Goal: Use online tool/utility: Utilize a website feature to perform a specific function

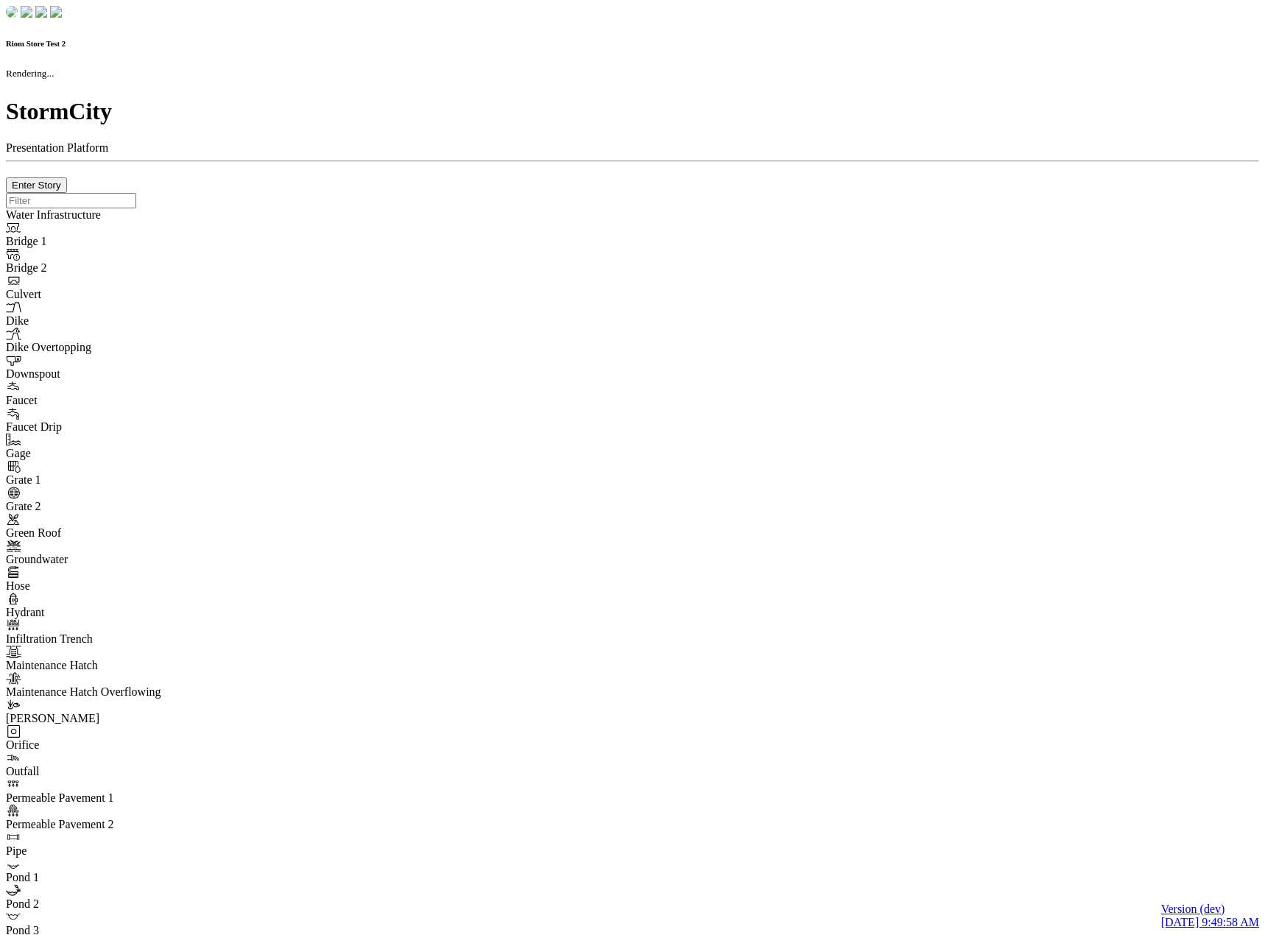
checkbox input "true"
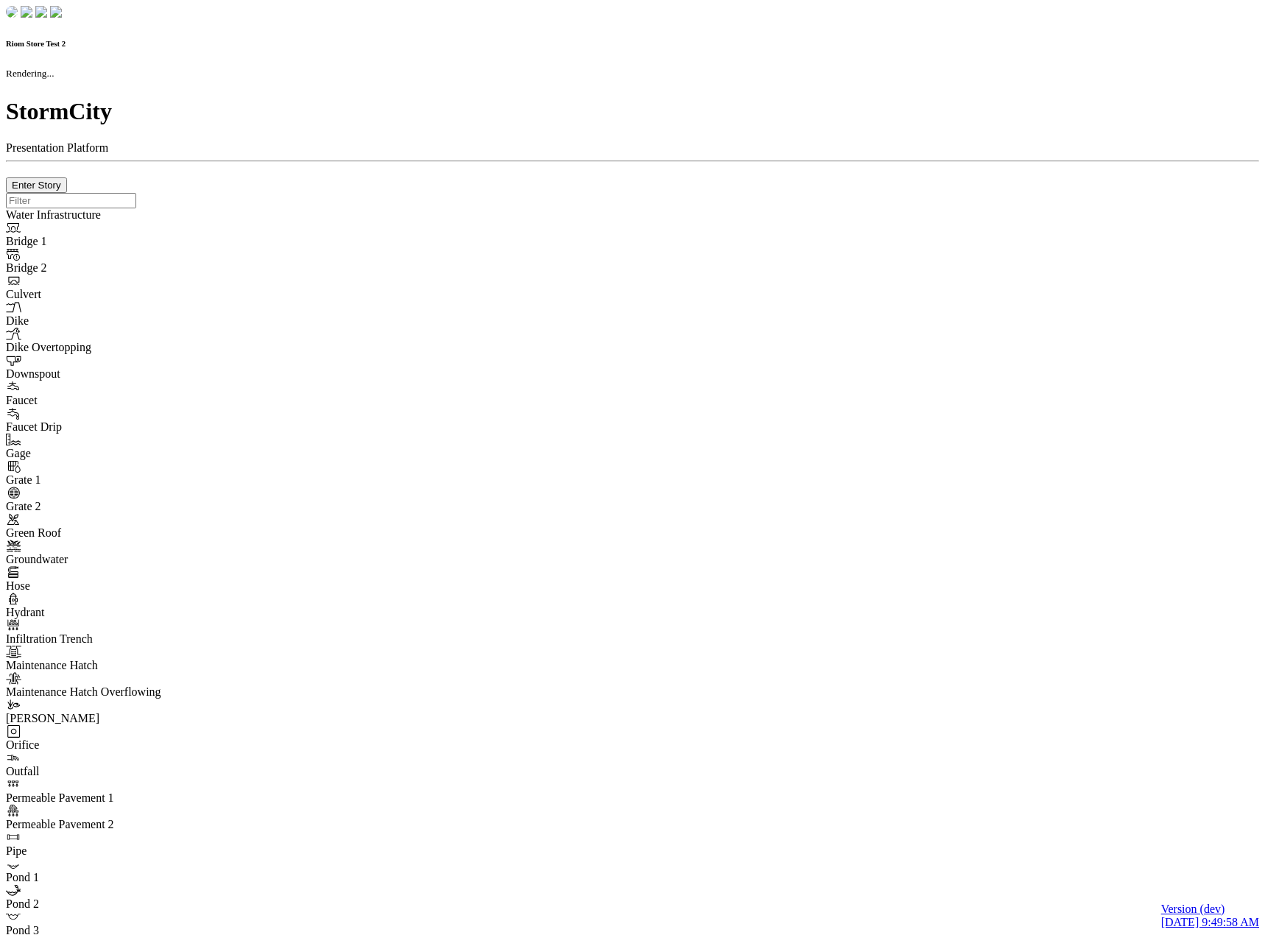
type input "0m"
type textarea "Depth = 0"
checkbox input "true"
select select "CIRCLE"
type input "7"
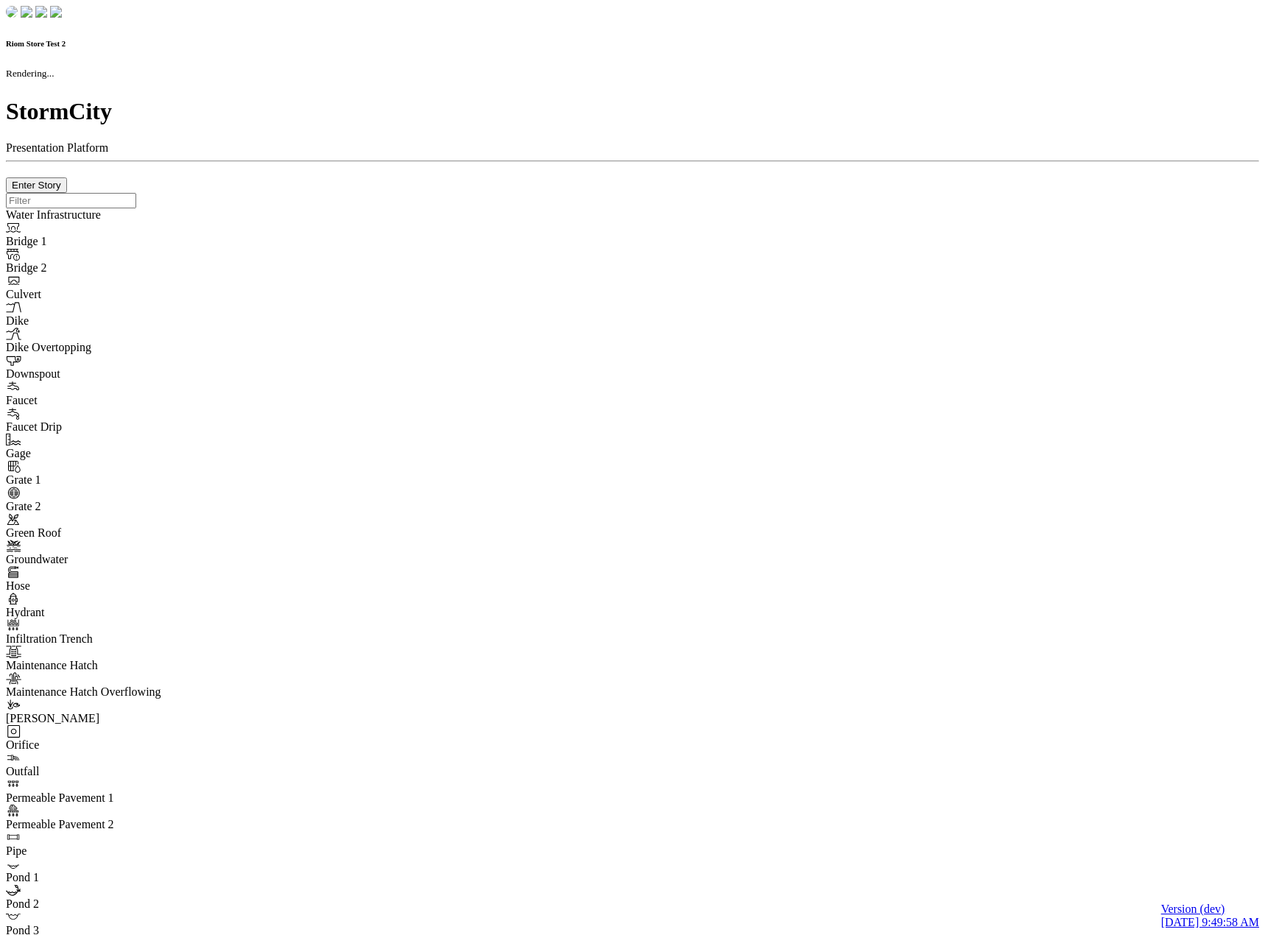
checkbox input "true"
type input "0"
select select "None"
type textarea "<i class="far fa-building"></i>"
type input "7"
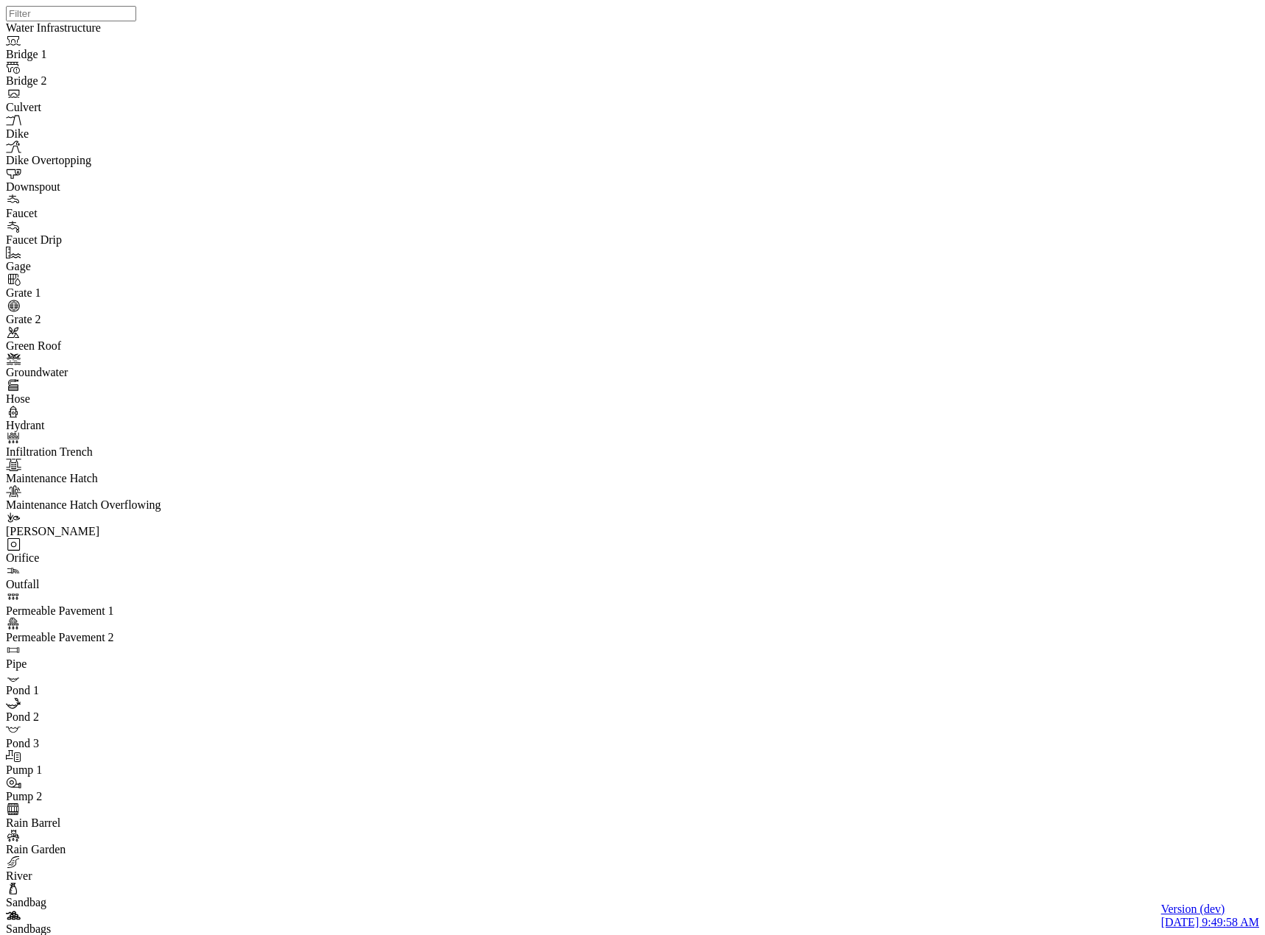
drag, startPoint x: 97, startPoint y: 194, endPoint x: 263, endPoint y: 200, distance: 165.8
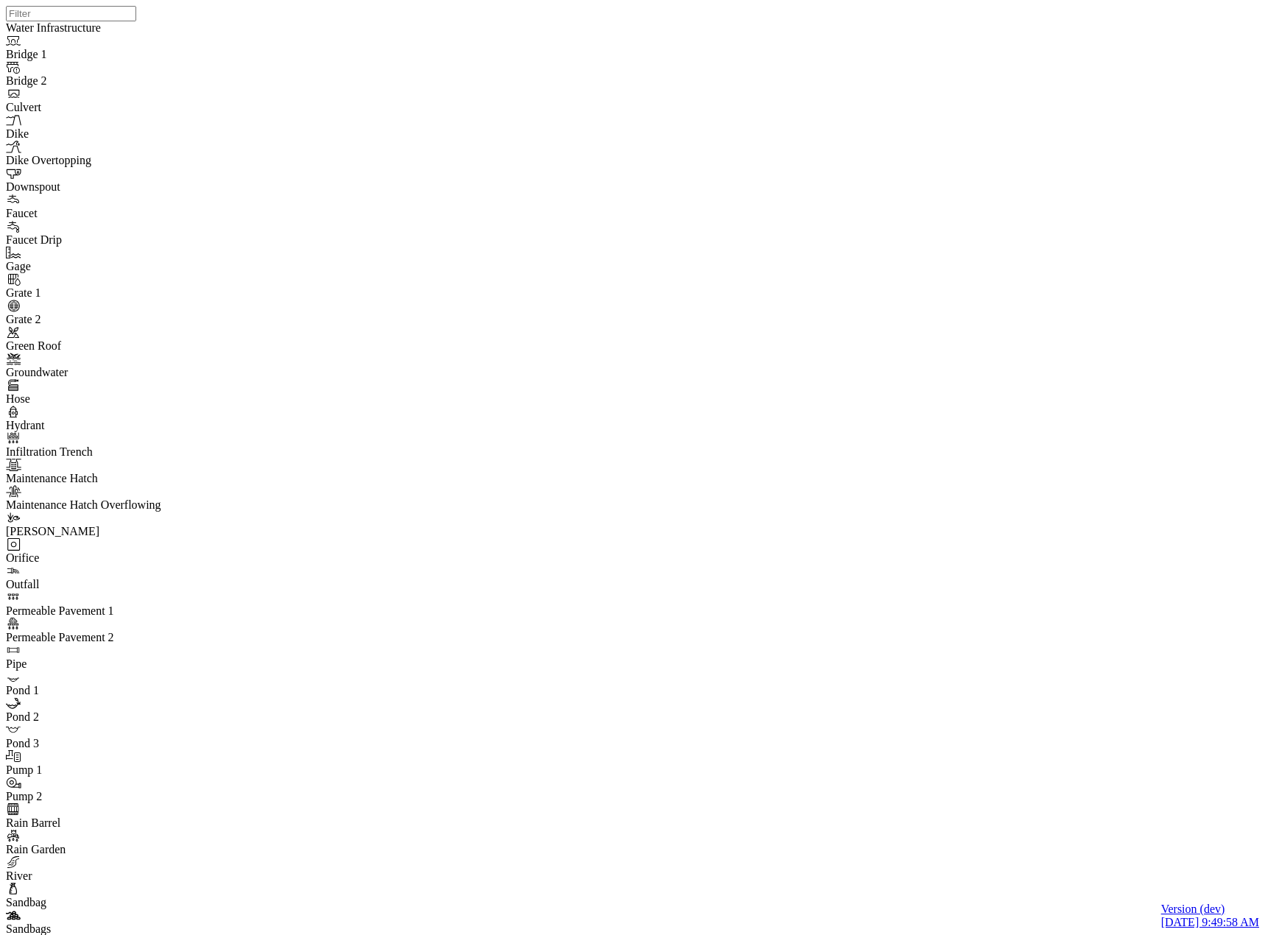
drag, startPoint x: 411, startPoint y: 476, endPoint x: 432, endPoint y: 412, distance: 68.0
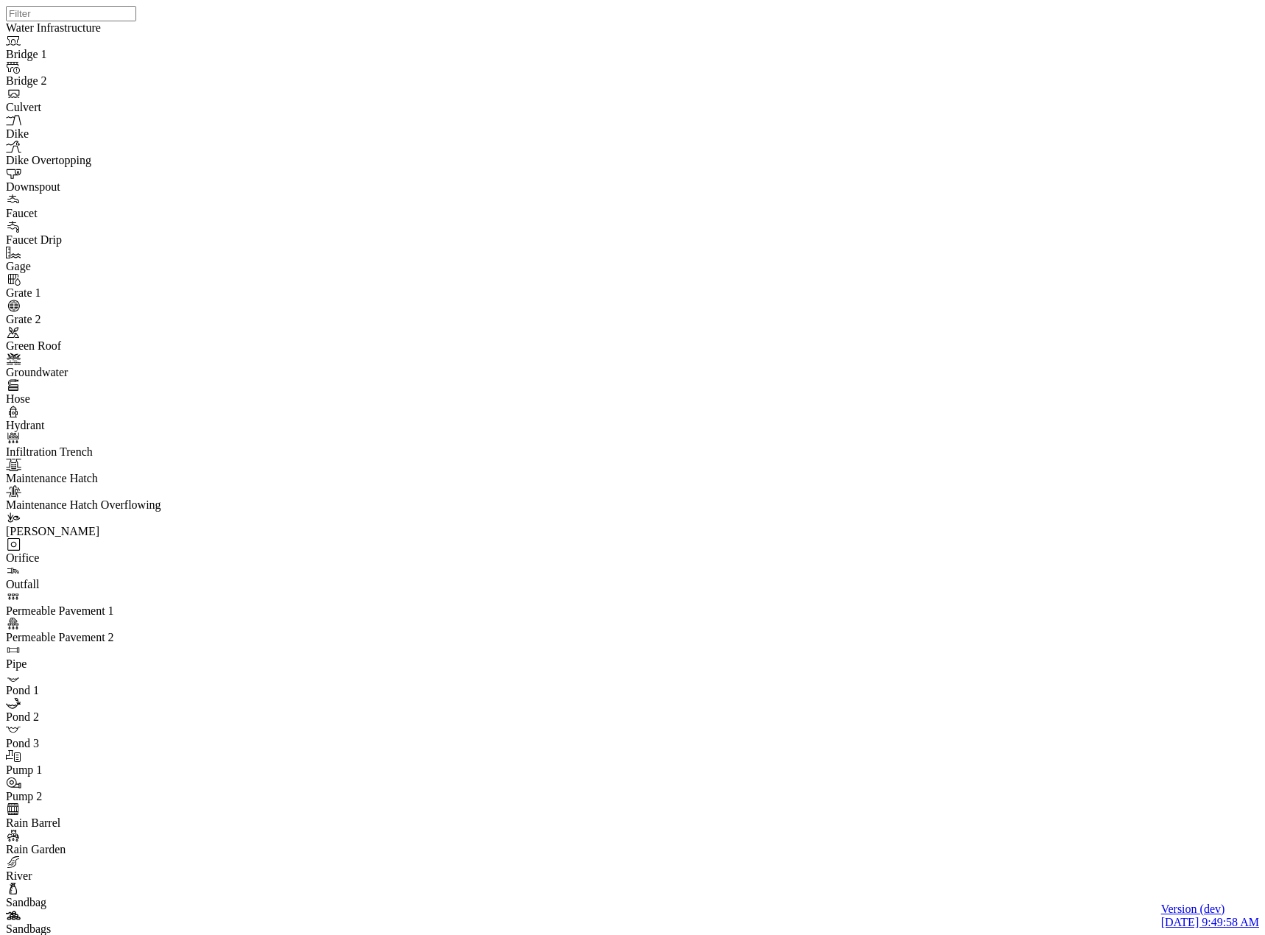
checkbox input "false"
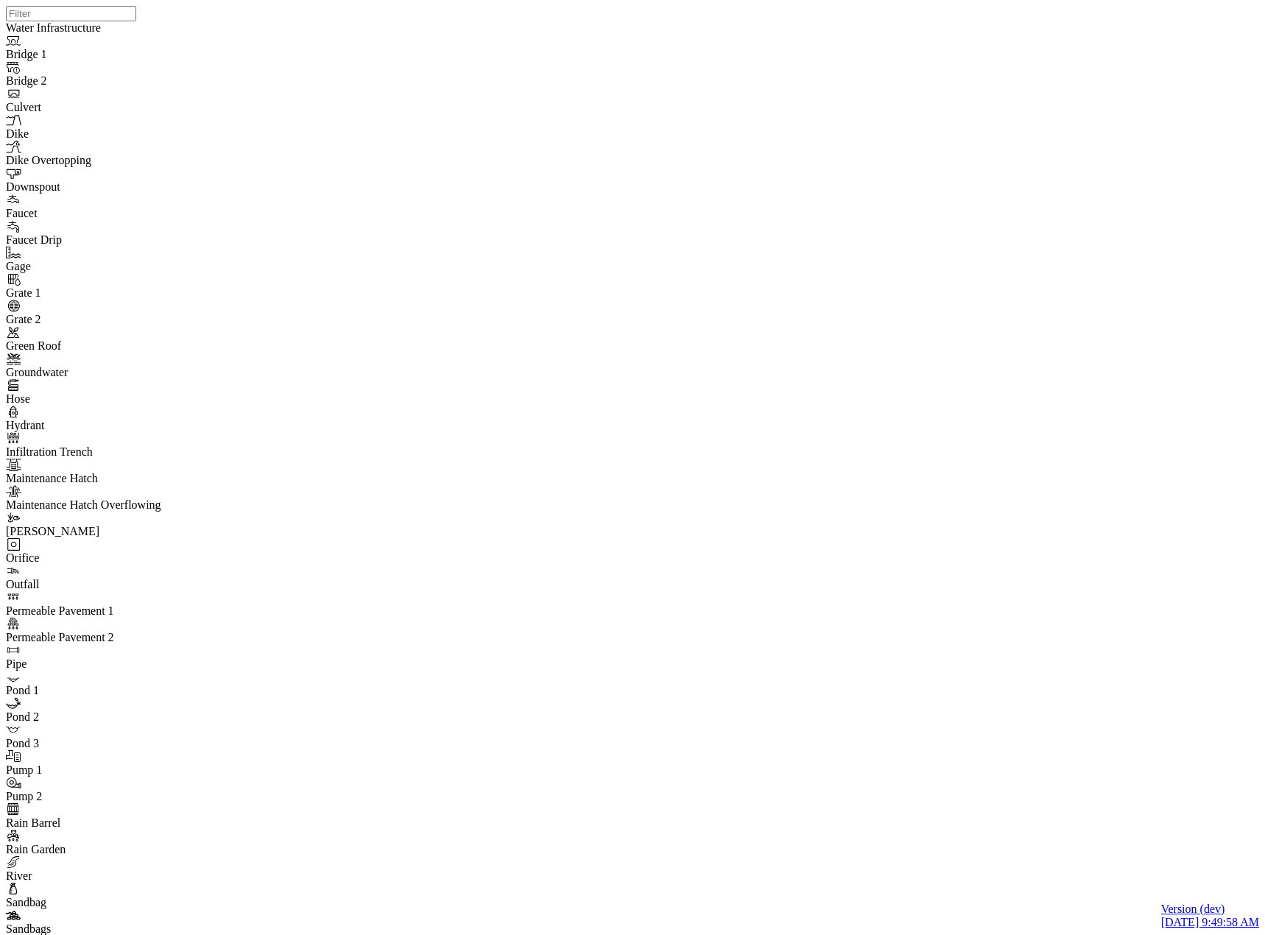
type input "7"
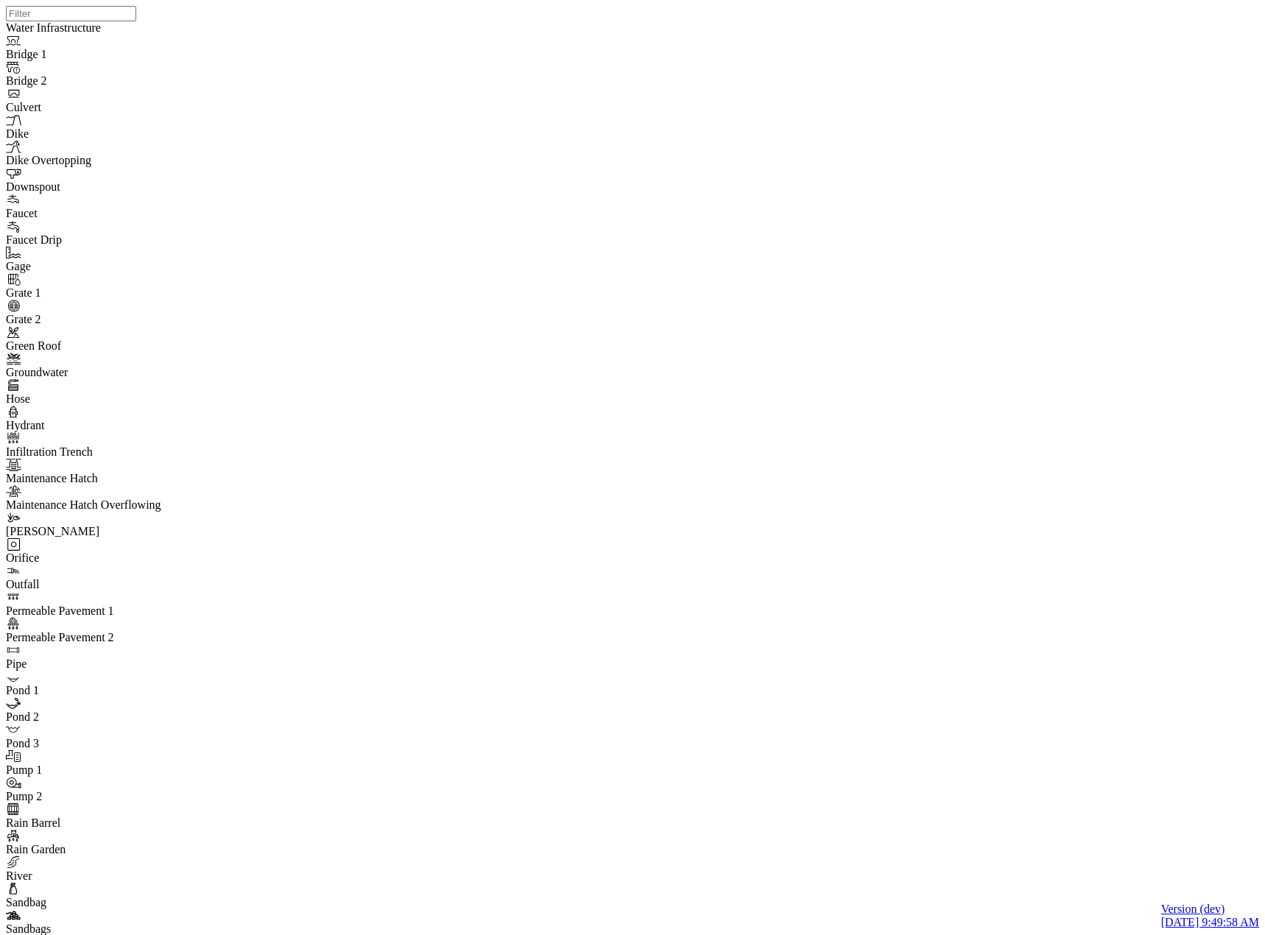
drag, startPoint x: 163, startPoint y: 60, endPoint x: 179, endPoint y: 63, distance: 16.3
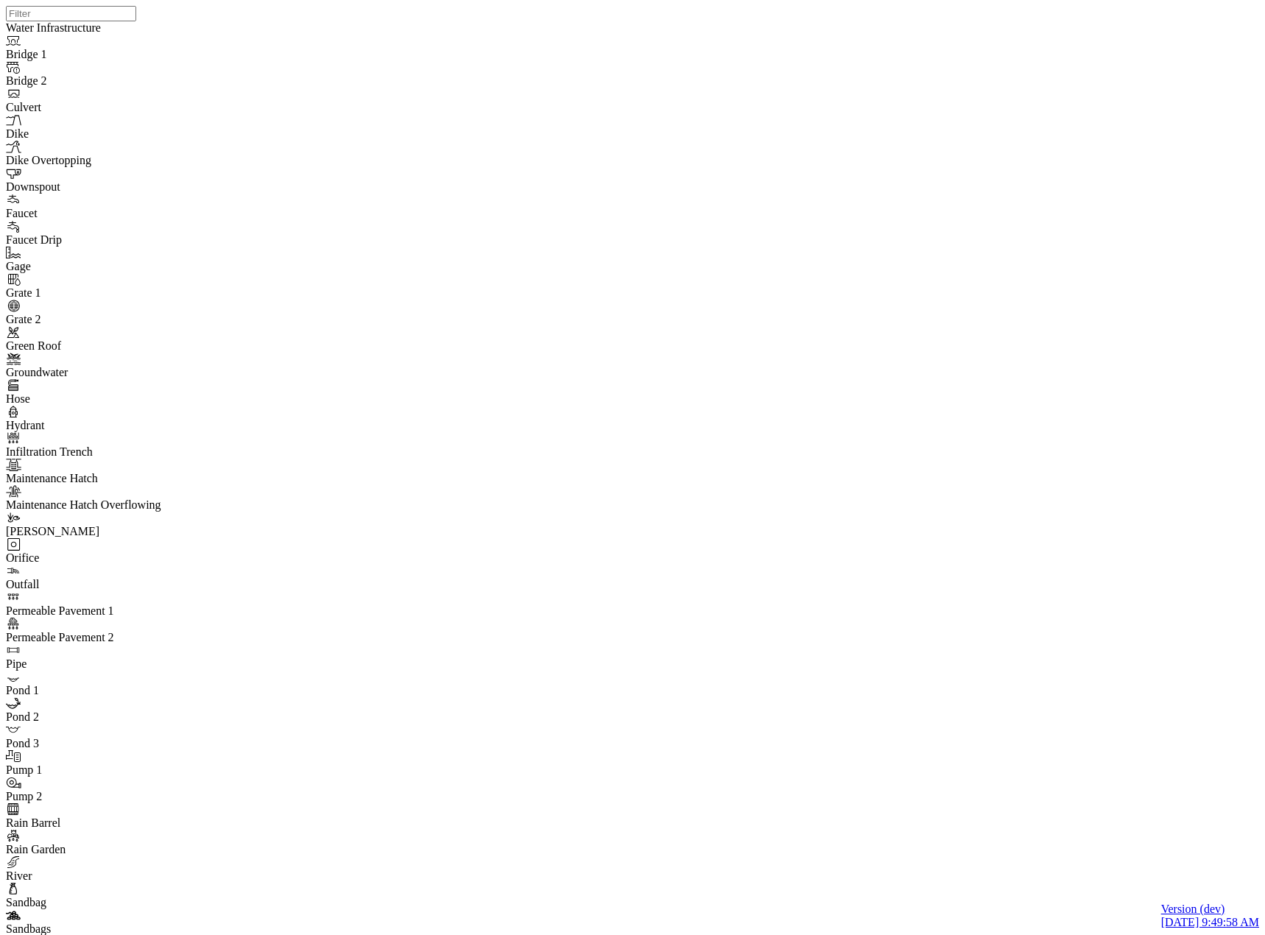
drag, startPoint x: 676, startPoint y: 63, endPoint x: 598, endPoint y: 112, distance: 91.9
